Goal: Information Seeking & Learning: Learn about a topic

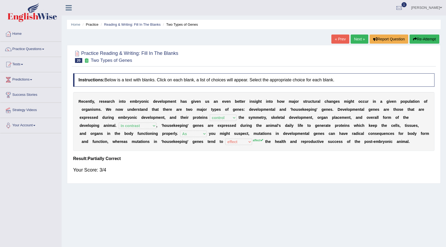
select select "control"
select select "In contrast"
select select "As"
select select "effect"
click at [42, 50] on link "Practice Questions" at bounding box center [30, 48] width 61 height 13
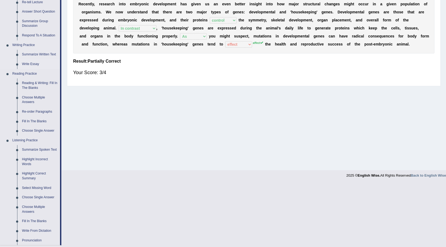
scroll to position [107, 0]
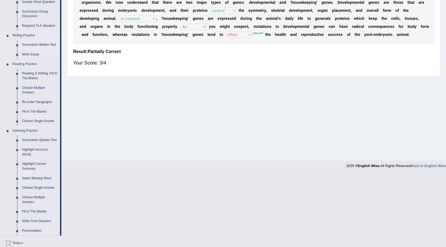
click at [54, 43] on link "Summarize Written Text" at bounding box center [40, 45] width 40 height 10
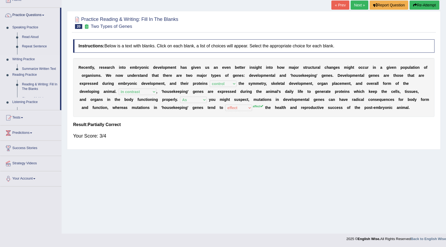
scroll to position [34, 0]
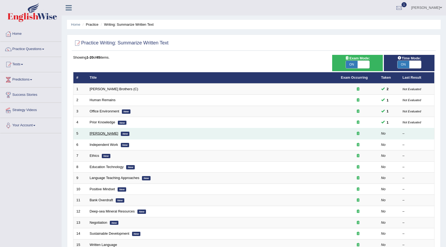
click at [101, 134] on link "[PERSON_NAME]" at bounding box center [104, 133] width 29 height 4
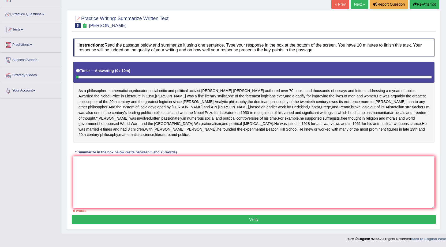
scroll to position [57, 0]
click at [85, 170] on textarea at bounding box center [253, 182] width 361 height 52
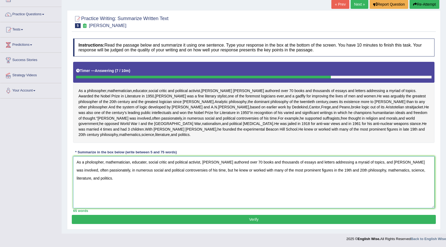
click at [91, 162] on textarea "As a pholospher, mathematician, educater, social critic and political activist,…" at bounding box center [253, 182] width 361 height 52
type textarea "As a philospher, mathematician, educater, social critic and political activist,…"
click at [120, 217] on button "Verify" at bounding box center [254, 219] width 364 height 9
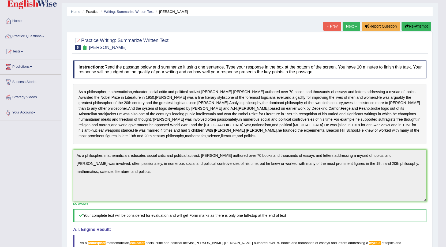
scroll to position [12, 0]
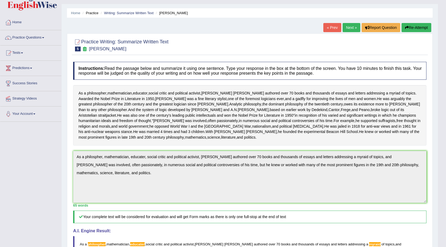
click at [347, 29] on link "Next »" at bounding box center [351, 27] width 18 height 9
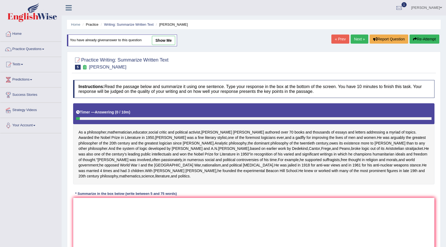
click at [358, 36] on link "Next »" at bounding box center [359, 39] width 18 height 9
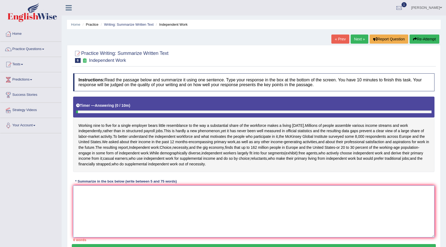
click at [124, 232] on textarea at bounding box center [253, 212] width 361 height 52
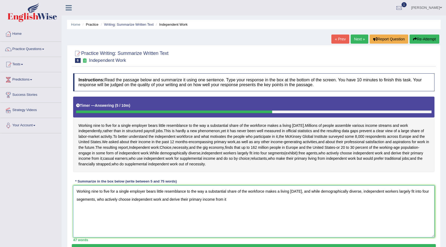
drag, startPoint x: 308, startPoint y: 192, endPoint x: 299, endPoint y: 227, distance: 36.0
click at [300, 229] on textarea "Working nine to five for a single employer bears little resemblance to the way …" at bounding box center [253, 212] width 361 height 52
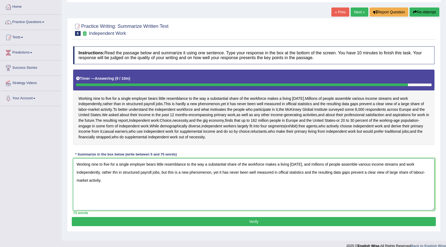
scroll to position [34, 0]
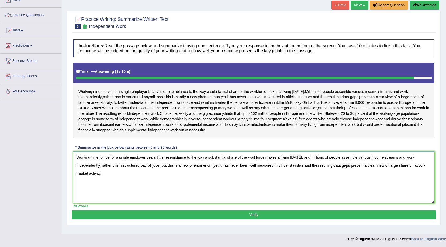
type textarea "Working nine to five for a single employer bears little resemblance to the way …"
click at [167, 213] on button "Verify" at bounding box center [254, 214] width 364 height 9
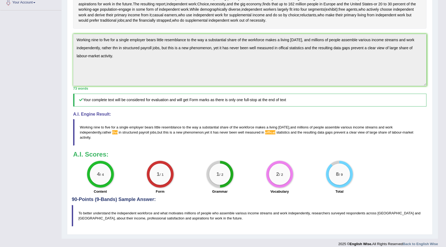
scroll to position [96, 0]
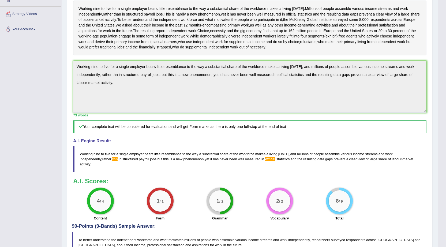
drag, startPoint x: 80, startPoint y: 152, endPoint x: 108, endPoint y: 154, distance: 27.4
click at [108, 154] on blockquote "Working nine to five for a single employer bears little resemblance to the way …" at bounding box center [249, 159] width 353 height 27
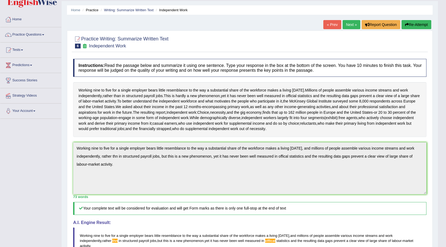
scroll to position [0, 0]
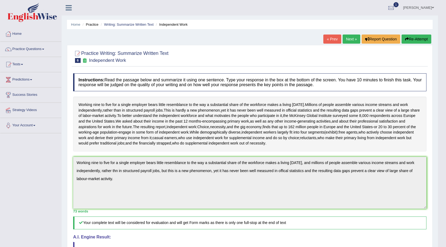
click at [333, 37] on link "« Prev" at bounding box center [332, 39] width 18 height 9
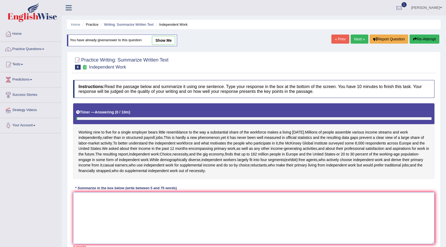
click at [99, 203] on textarea at bounding box center [253, 218] width 361 height 52
paste textarea "Working nine to five for a single employer bears little resemblance to the way …"
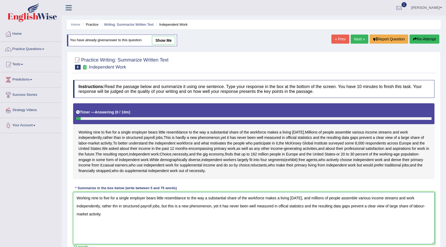
click at [115, 206] on textarea "Working nine to five for a single employer bears little resemblance to the way …" at bounding box center [253, 218] width 361 height 52
click at [288, 207] on textarea "Working nine to five for a single employer bears little resemblance to the way …" at bounding box center [253, 218] width 361 height 52
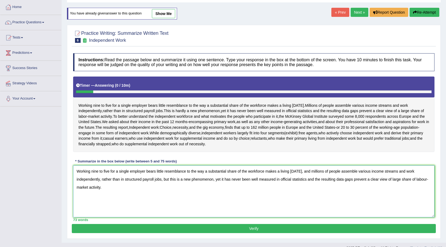
scroll to position [36, 0]
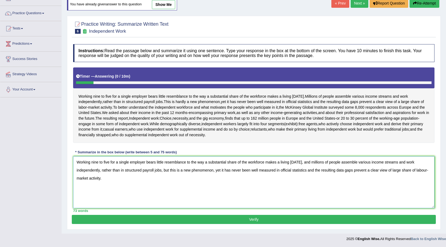
type textarea "Working nine to five for a single employer bears little resemblance to the way …"
click at [287, 220] on button "Verify" at bounding box center [254, 219] width 364 height 9
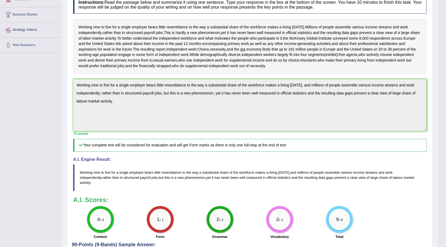
scroll to position [0, 0]
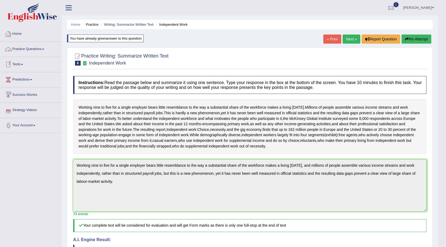
click at [46, 51] on link "Practice Questions" at bounding box center [30, 48] width 61 height 13
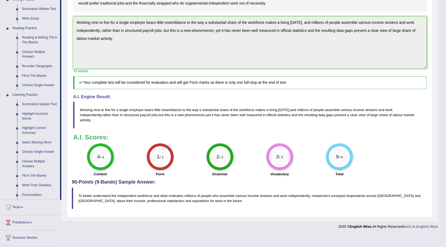
scroll to position [172, 0]
